Goal: Transaction & Acquisition: Purchase product/service

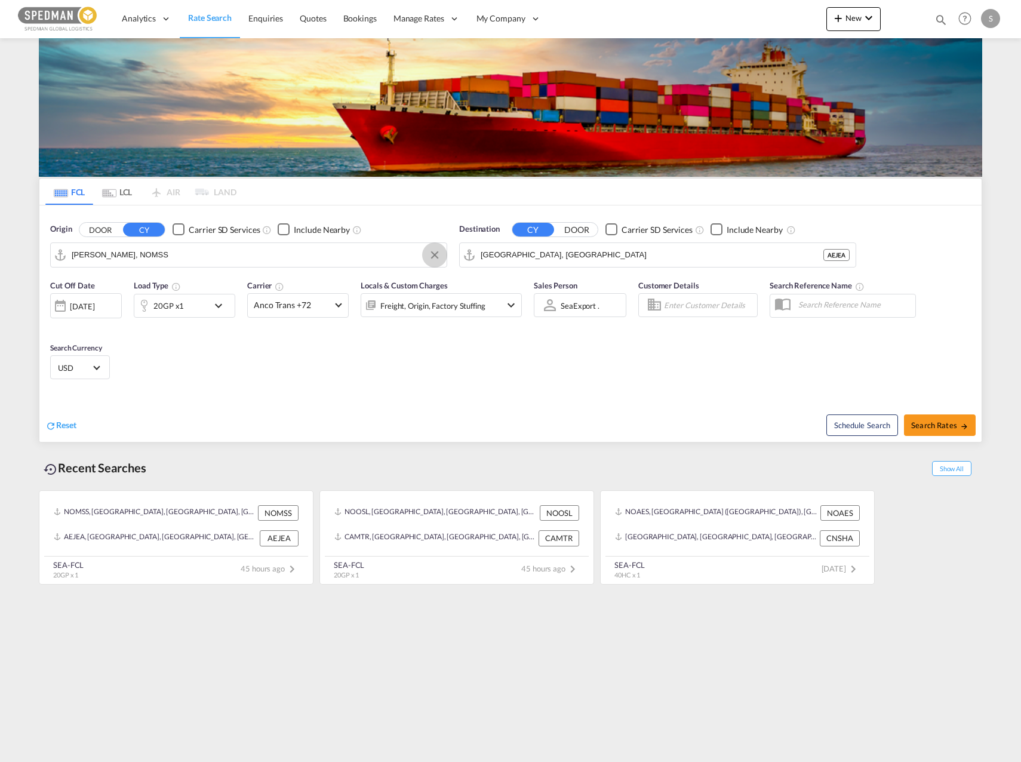
drag, startPoint x: 428, startPoint y: 257, endPoint x: 441, endPoint y: 255, distance: 13.3
click at [441, 255] on button "Clear Input" at bounding box center [435, 255] width 18 height 18
type input "noosl"
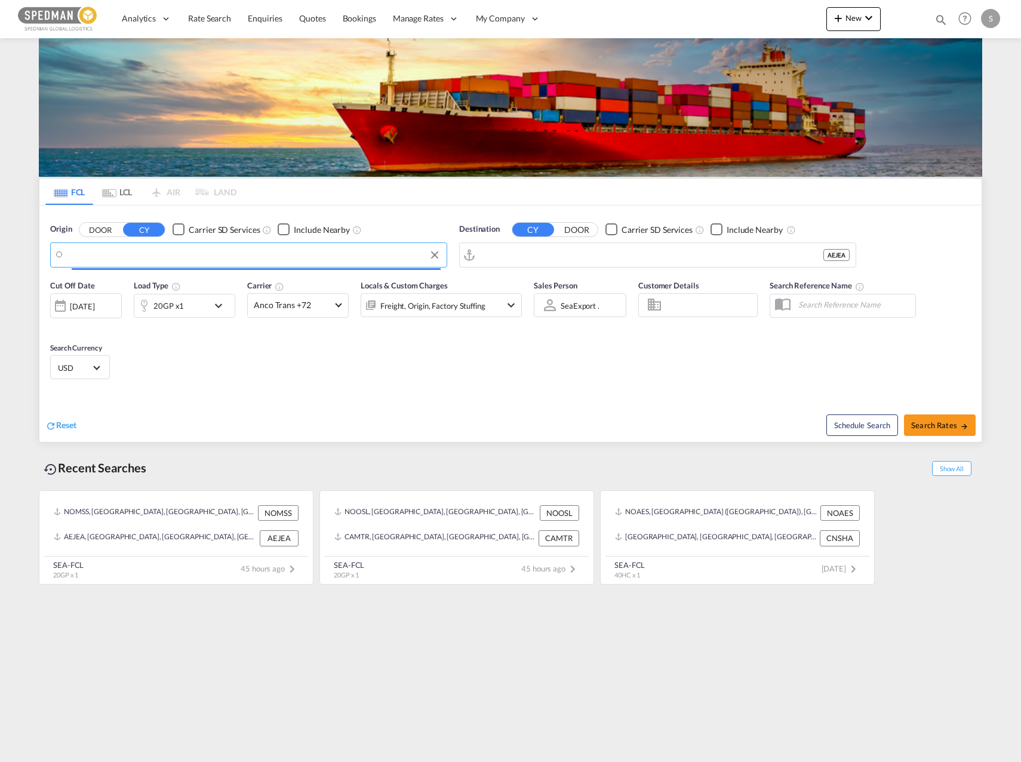
type input "[EMAIL_ADDRESS][DOMAIN_NAME]"
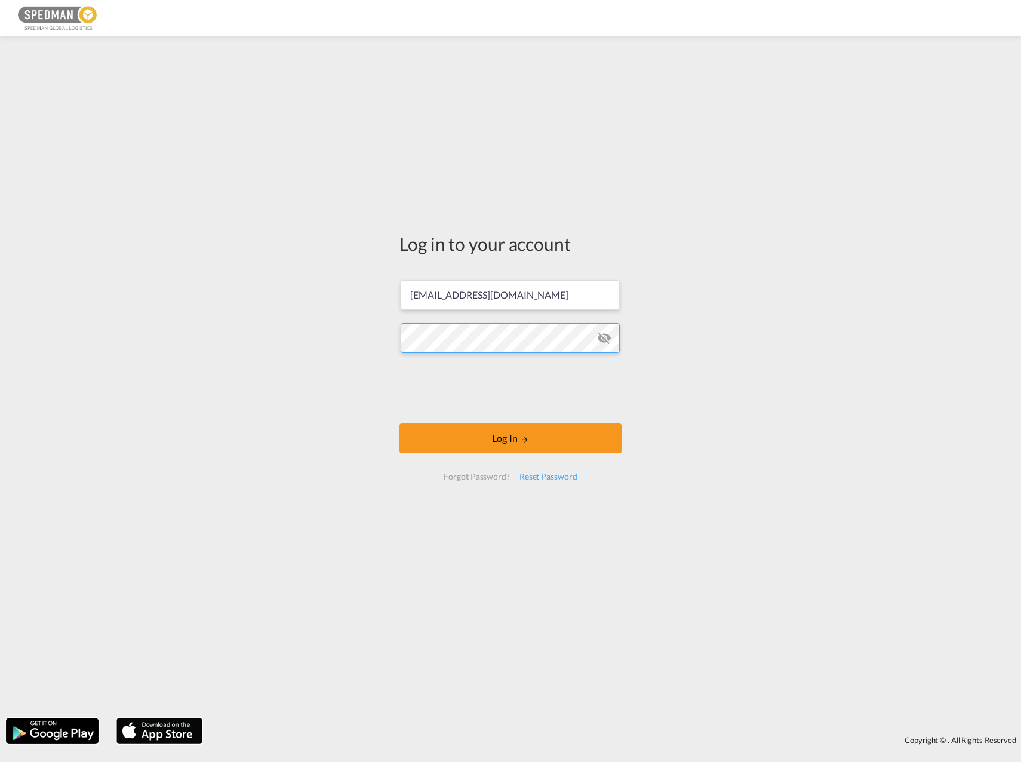
click at [161, 347] on div "Log in to your account [EMAIL_ADDRESS][DOMAIN_NAME] Log In Forgot Password? Res…" at bounding box center [510, 377] width 1021 height 670
click at [679, 287] on div "Log in to your account [EMAIL_ADDRESS][DOMAIN_NAME] Log In Forgot Password? Res…" at bounding box center [510, 377] width 1021 height 670
click at [491, 442] on button "Log In" at bounding box center [510, 438] width 222 height 30
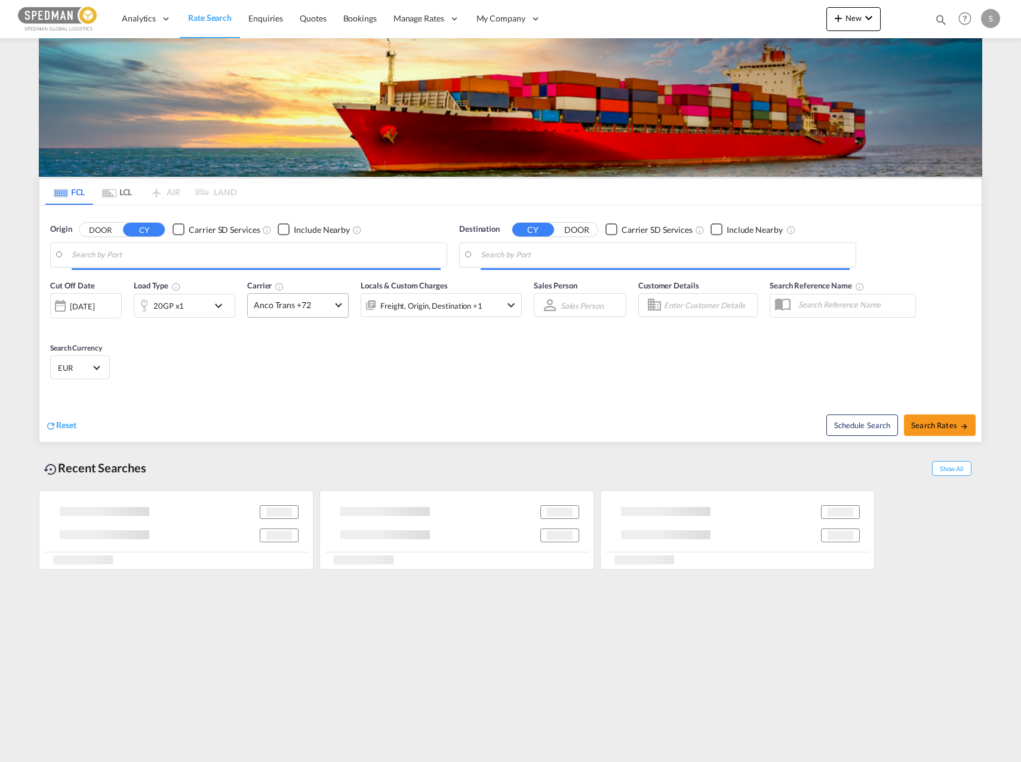
type input "[GEOGRAPHIC_DATA], NOOSL"
type input "[PERSON_NAME], BRSSZ"
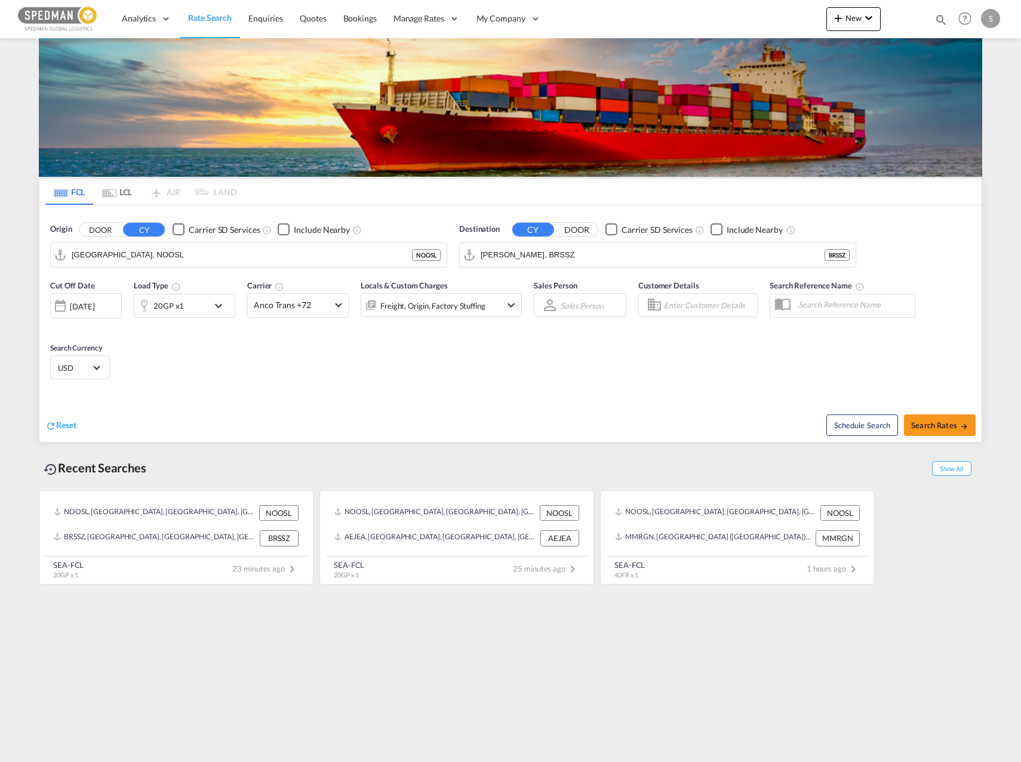
click at [490, 305] on div "Freight, Origin, Factory Stuffing" at bounding box center [441, 305] width 161 height 24
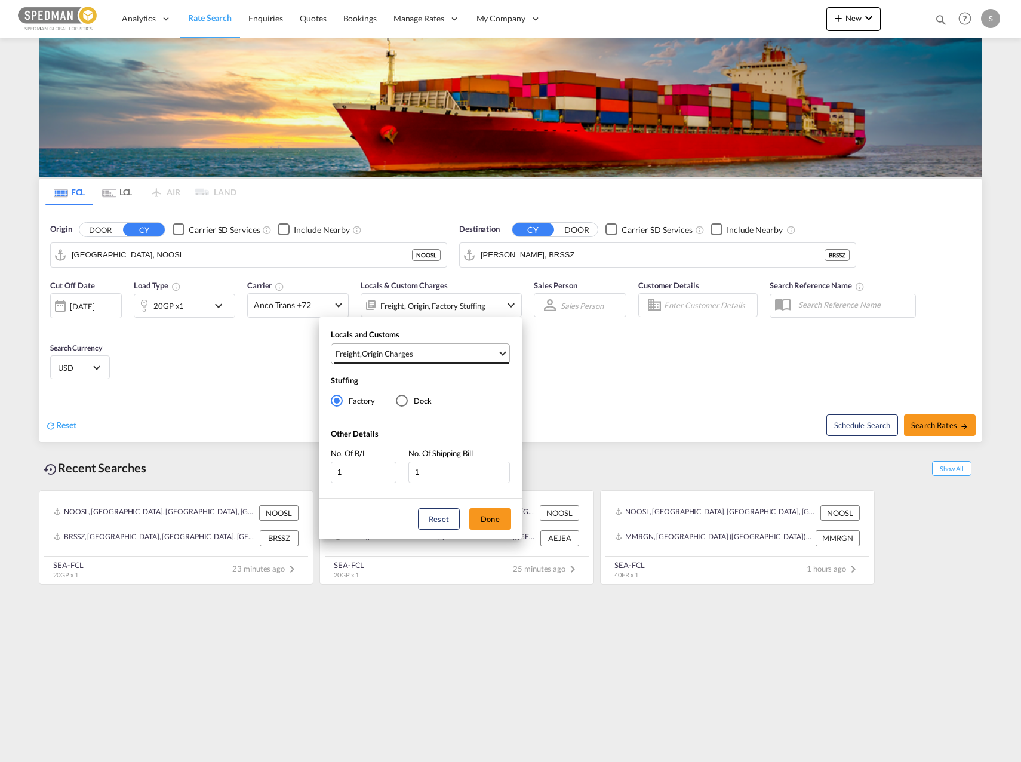
click at [465, 354] on span "Freight , Origin Charges" at bounding box center [417, 353] width 162 height 11
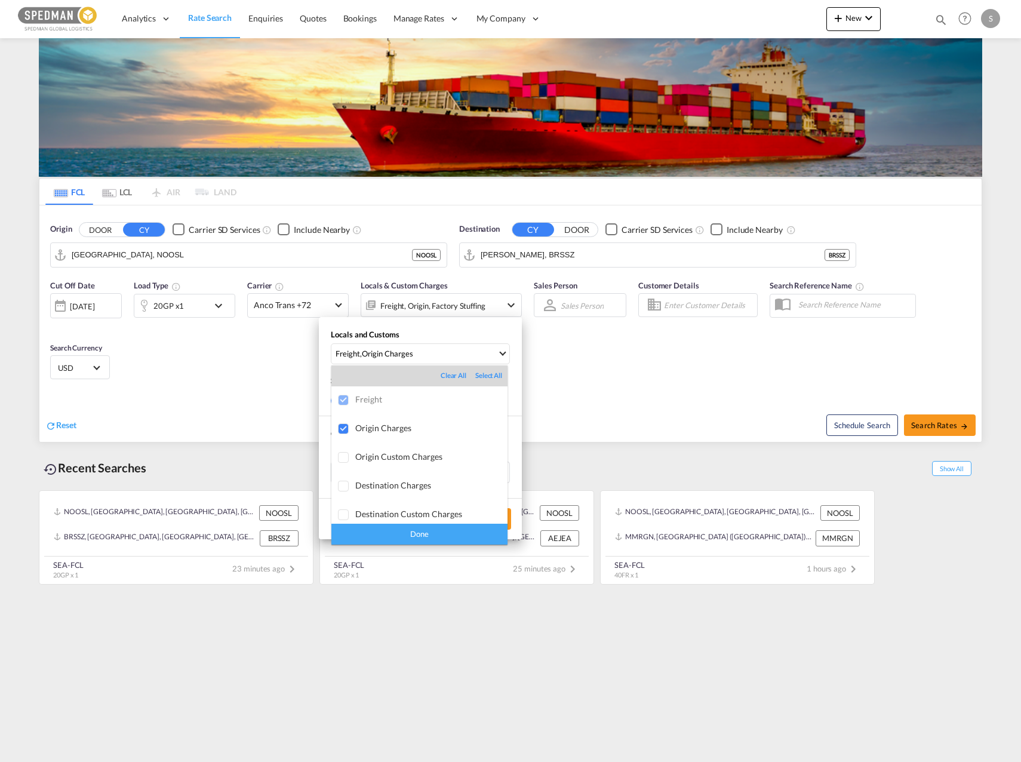
click at [511, 406] on md-backdrop at bounding box center [510, 381] width 1021 height 762
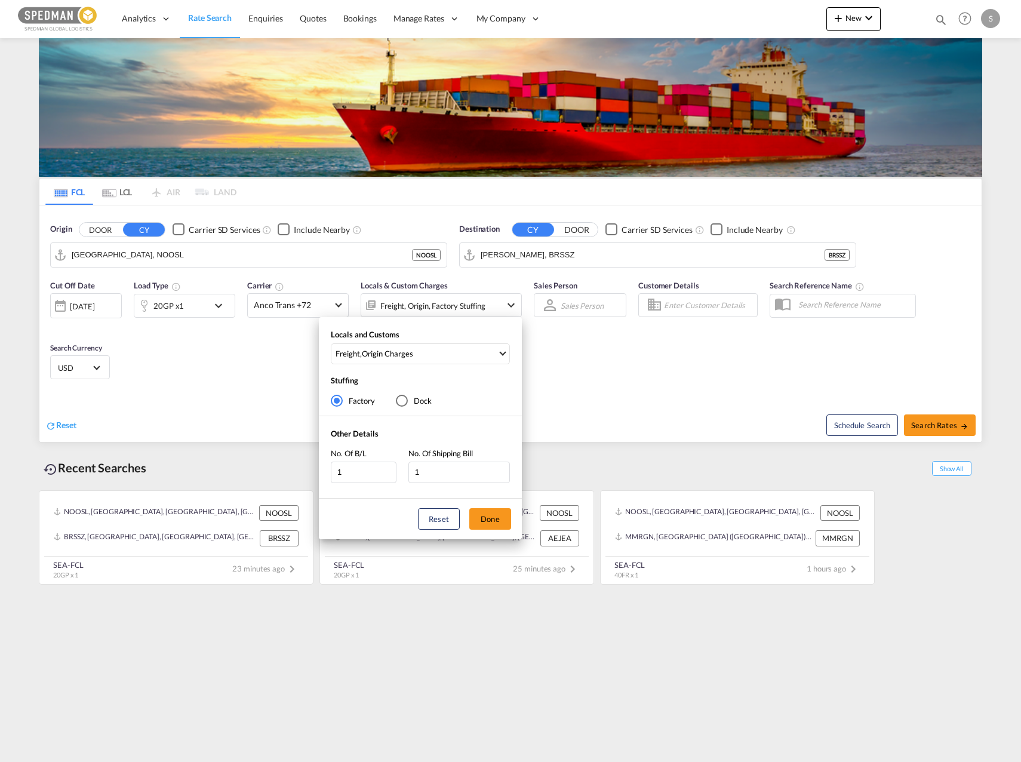
click at [256, 304] on div "Locals and Customs Freight , Origin Charges Stuffing Factory Dock Other Details…" at bounding box center [510, 381] width 1021 height 762
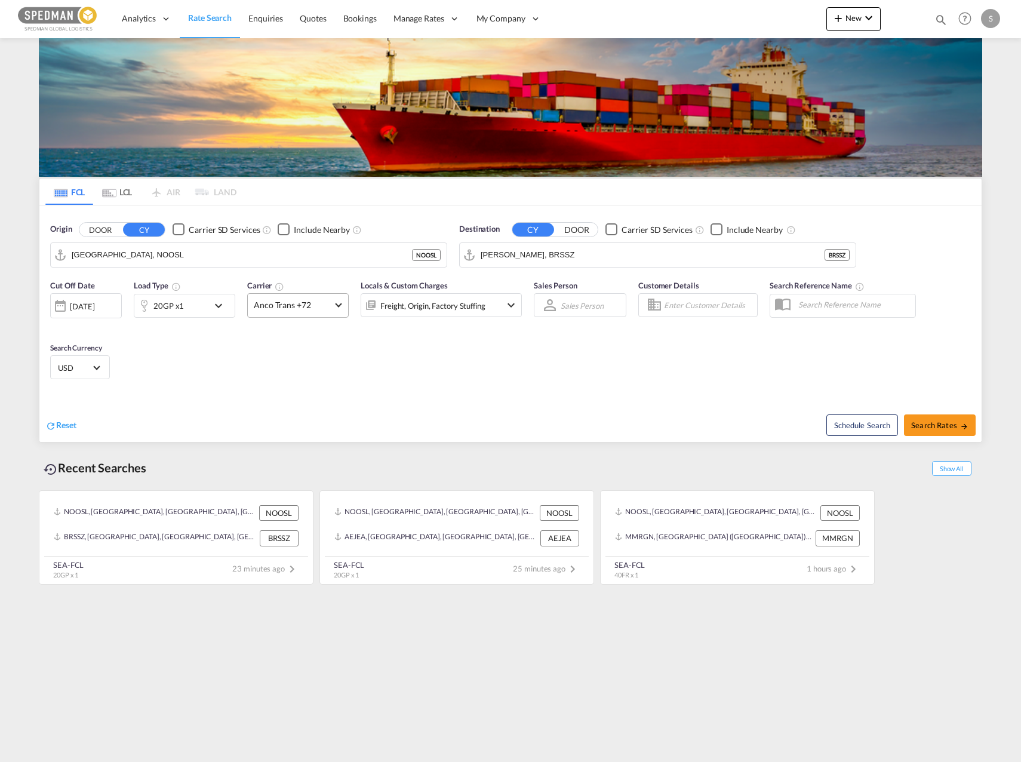
click at [269, 303] on span "Anco Trans +72" at bounding box center [293, 305] width 78 height 12
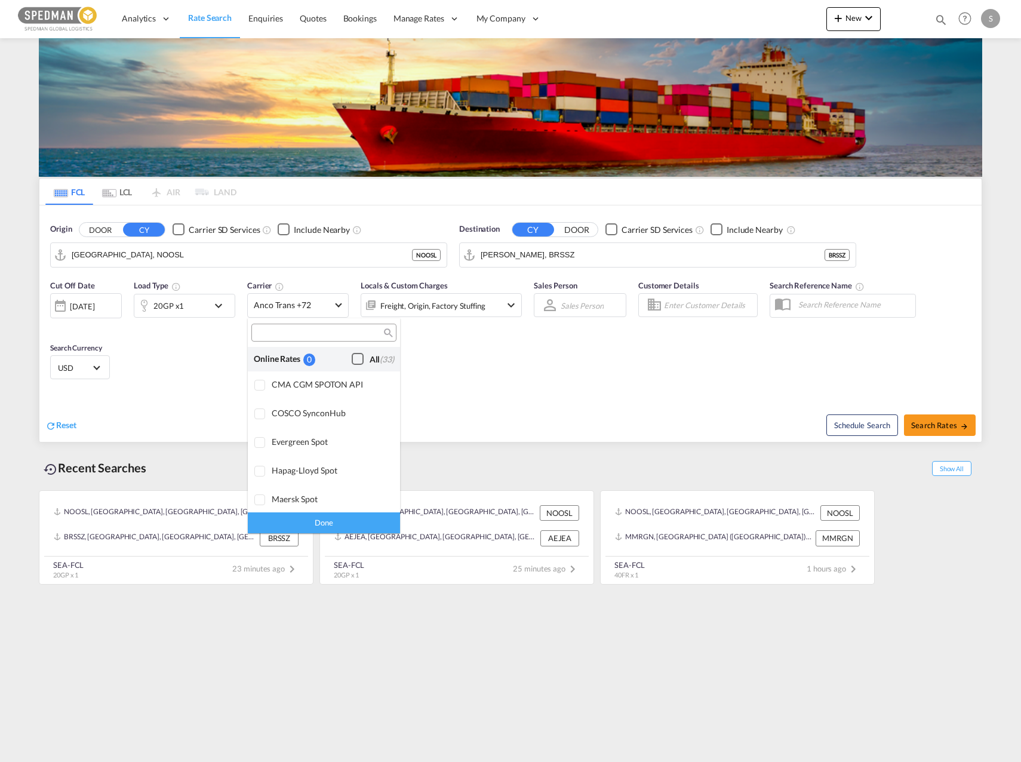
click at [353, 355] on div "Checkbox No Ink" at bounding box center [358, 359] width 12 height 12
drag, startPoint x: 199, startPoint y: 302, endPoint x: 202, endPoint y: 313, distance: 11.7
click at [199, 303] on md-backdrop at bounding box center [510, 381] width 1021 height 762
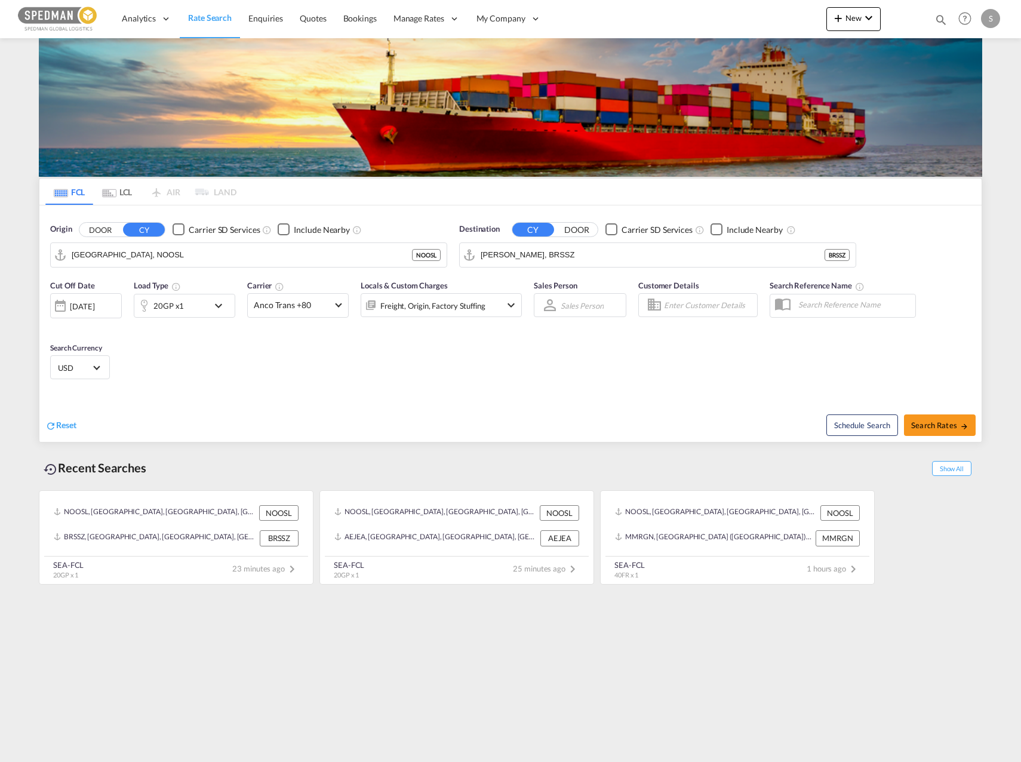
click at [202, 312] on div "20GP x1" at bounding box center [171, 306] width 74 height 24
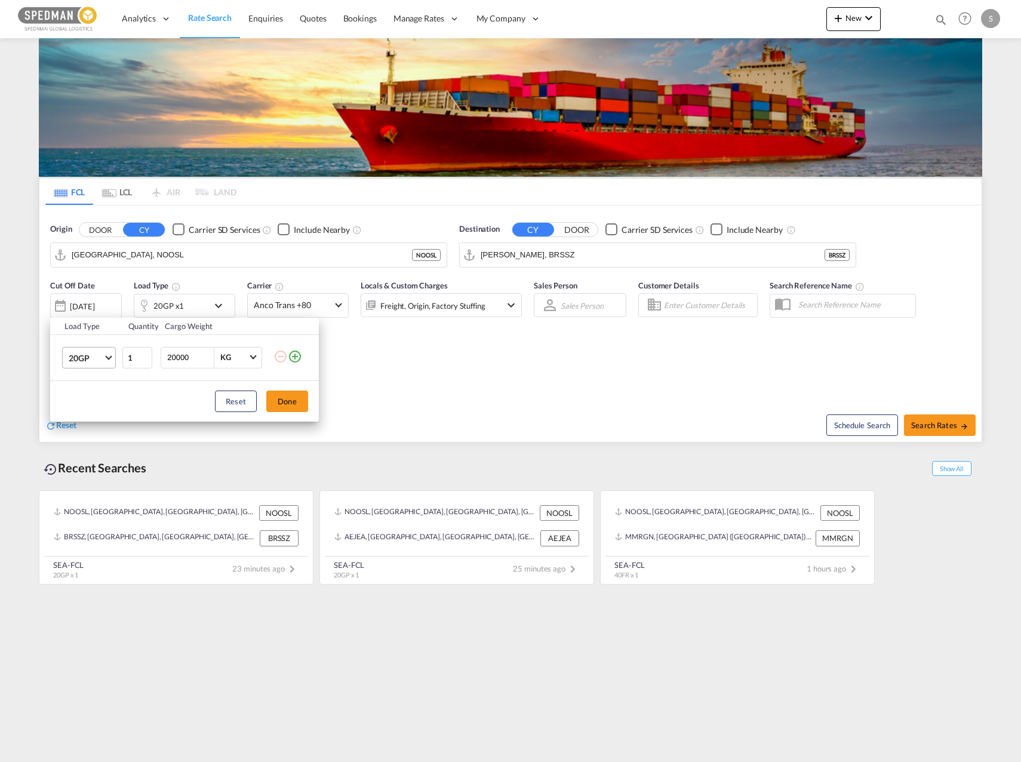
click at [100, 355] on span "20GP" at bounding box center [86, 358] width 35 height 12
click at [101, 429] on md-option "40HC" at bounding box center [99, 415] width 81 height 29
click at [284, 405] on button "Done" at bounding box center [287, 400] width 42 height 21
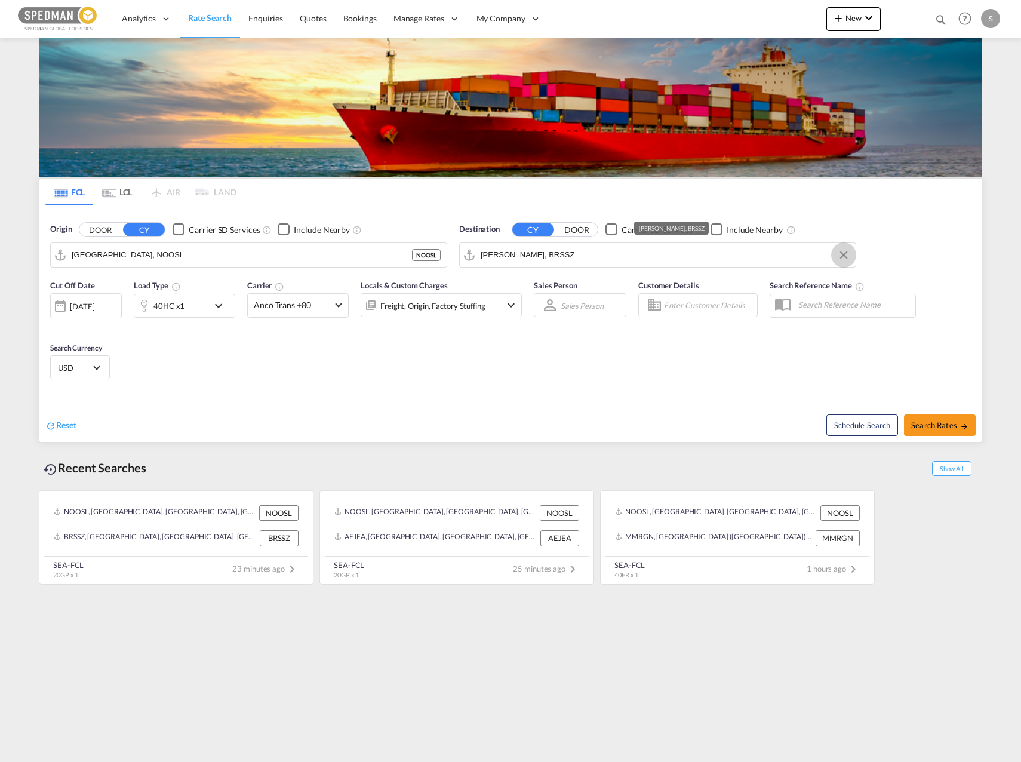
click at [839, 253] on button "Clear Input" at bounding box center [844, 255] width 18 height 18
click at [504, 258] on body "Analytics Dashboard Rate Search Enquiries Quotes Bookings" at bounding box center [510, 381] width 1021 height 762
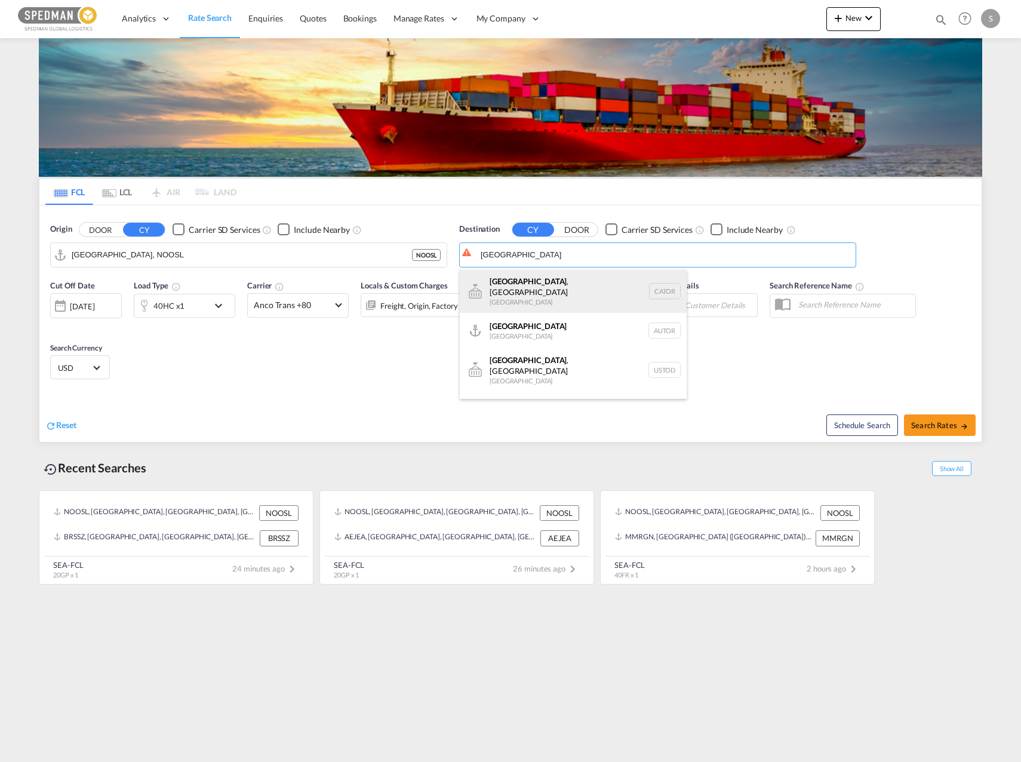
click at [534, 287] on div "[GEOGRAPHIC_DATA] , ON [GEOGRAPHIC_DATA] CATOR" at bounding box center [573, 291] width 227 height 43
type input "[GEOGRAPHIC_DATA], [GEOGRAPHIC_DATA], CATOR"
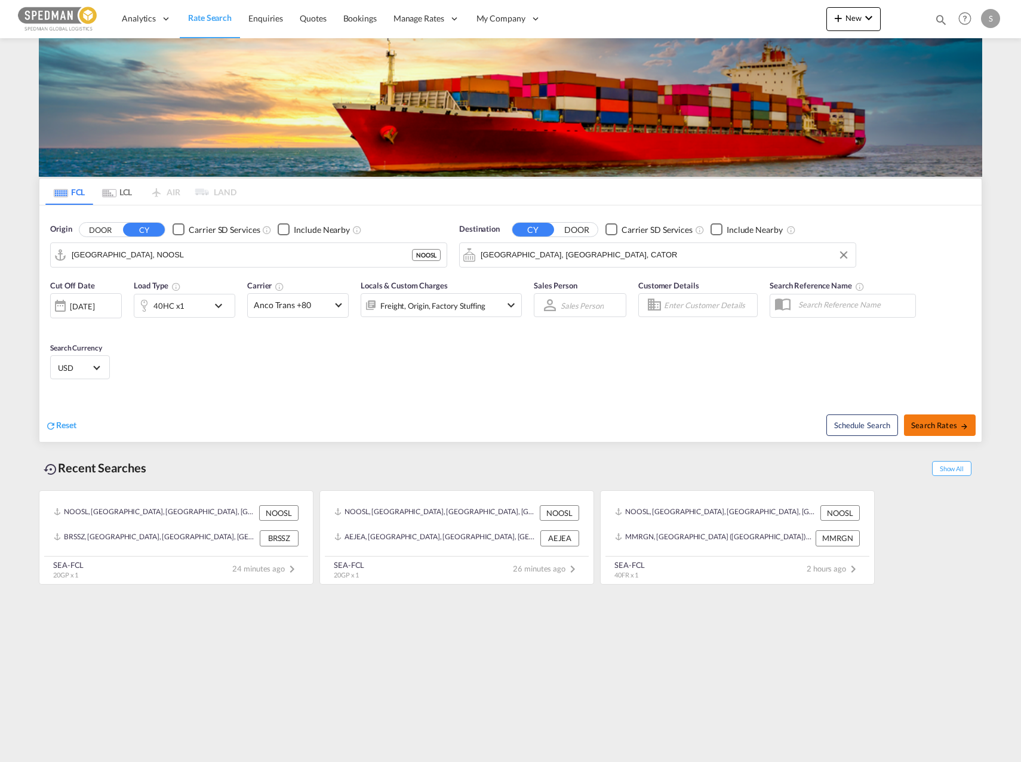
click at [920, 414] on button "Search Rates" at bounding box center [940, 424] width 72 height 21
type input "NOOSL to CATOR / [DATE]"
